Goal: Check status

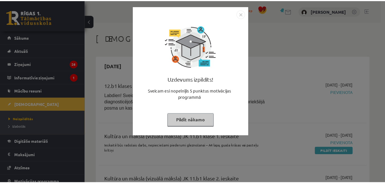
scroll to position [265, 0]
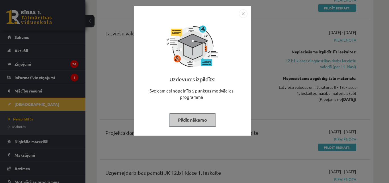
click at [187, 124] on button "Pildīt nākamo" at bounding box center [192, 119] width 47 height 13
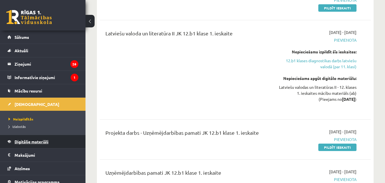
click at [41, 141] on span "Digitālie materiāli" at bounding box center [32, 141] width 34 height 5
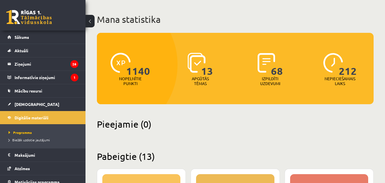
scroll to position [27, 0]
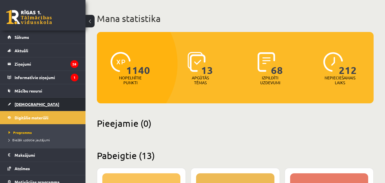
click at [40, 100] on link "[DEMOGRAPHIC_DATA]" at bounding box center [42, 103] width 71 height 13
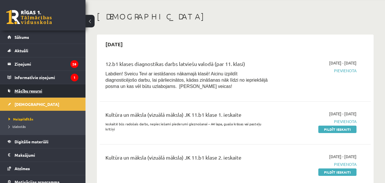
scroll to position [22, 0]
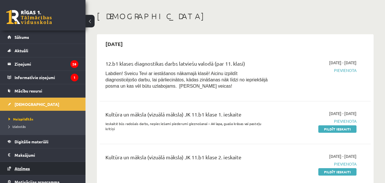
click at [27, 167] on span "Atzīmes" at bounding box center [22, 167] width 15 height 5
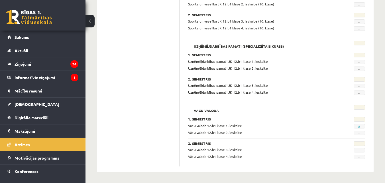
scroll to position [502, 0]
click at [38, 105] on link "[DEMOGRAPHIC_DATA]" at bounding box center [42, 103] width 71 height 13
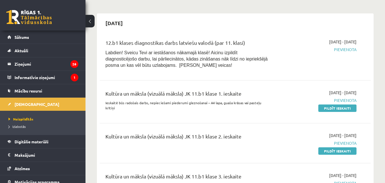
scroll to position [43, 0]
